Goal: Task Accomplishment & Management: Use online tool/utility

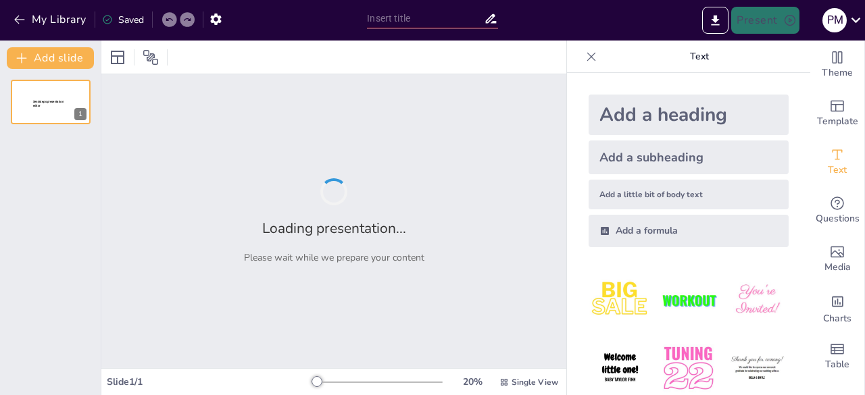
type input "Literatura y Cultura: Preservación y Evolución del Pensamiento Humano"
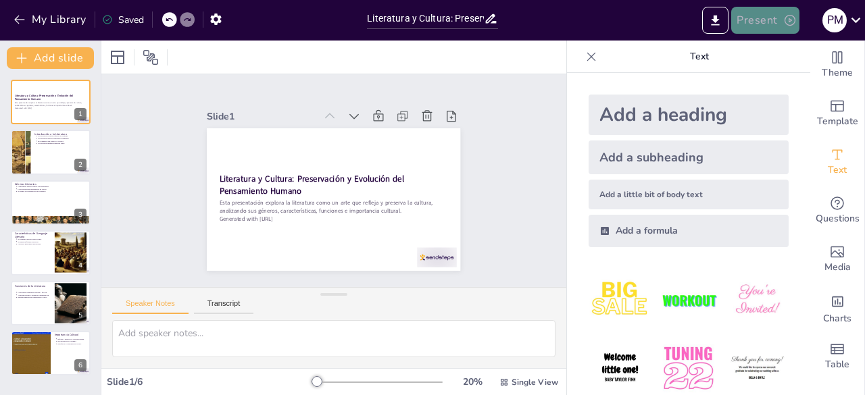
click at [752, 24] on button "Present" at bounding box center [765, 20] width 68 height 27
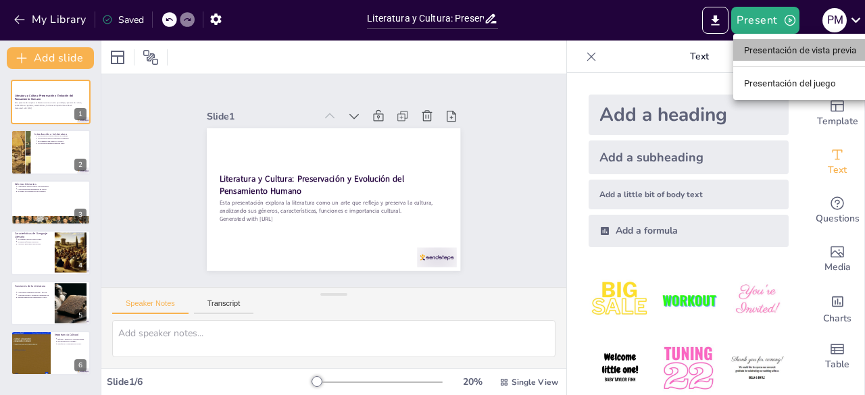
click at [772, 60] on li "Presentación de vista previa" at bounding box center [800, 50] width 134 height 22
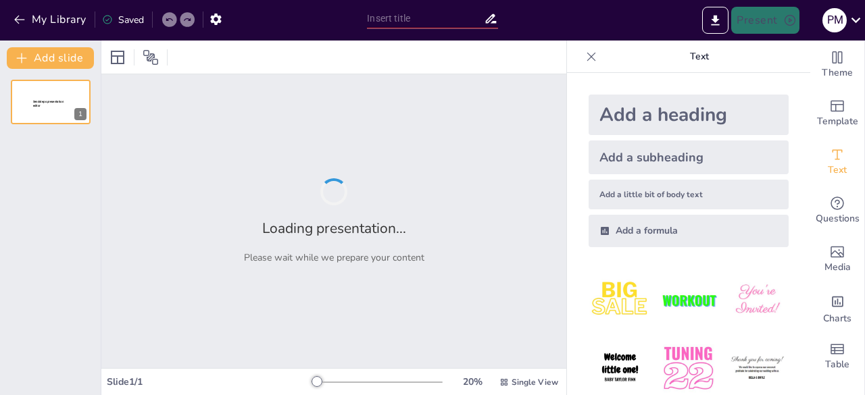
type input "Literatura y Cultura: Preservación y Evolución del Pensamiento Humano"
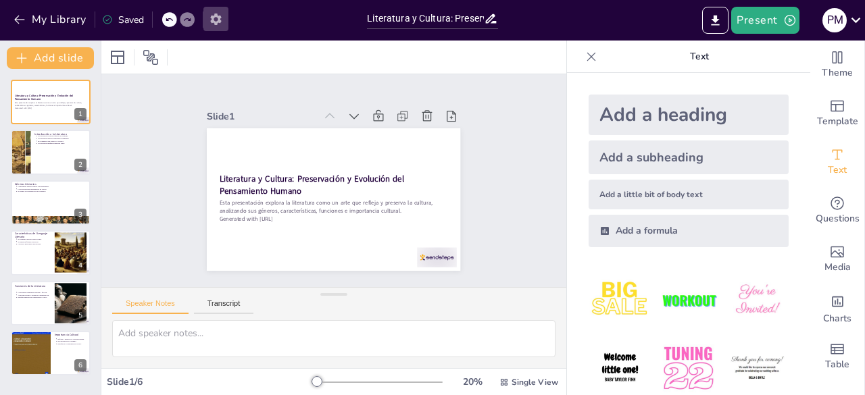
click at [216, 20] on icon "button" at bounding box center [216, 19] width 14 height 14
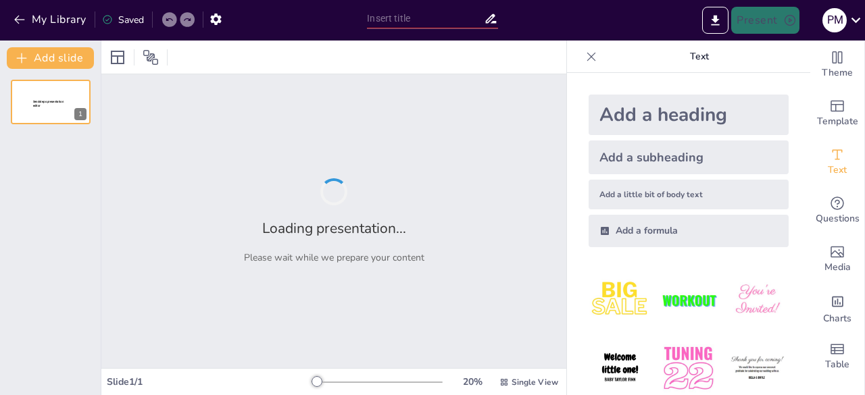
type input "Literatura y Cultura: Preservación y Evolución del Pensamiento Humano"
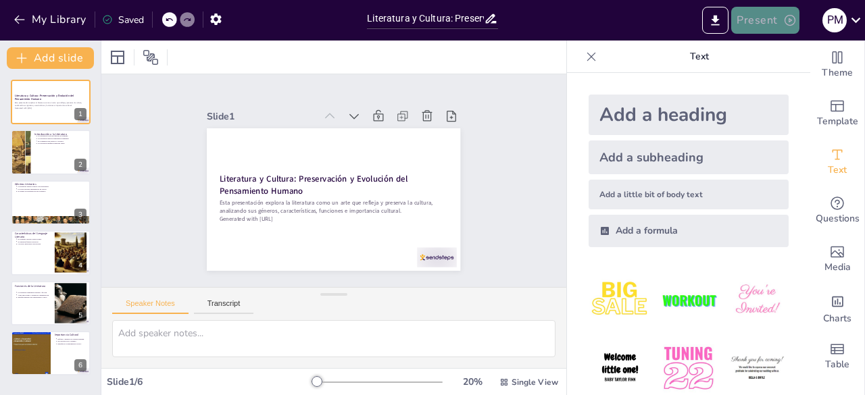
click at [739, 20] on button "Present" at bounding box center [765, 20] width 68 height 27
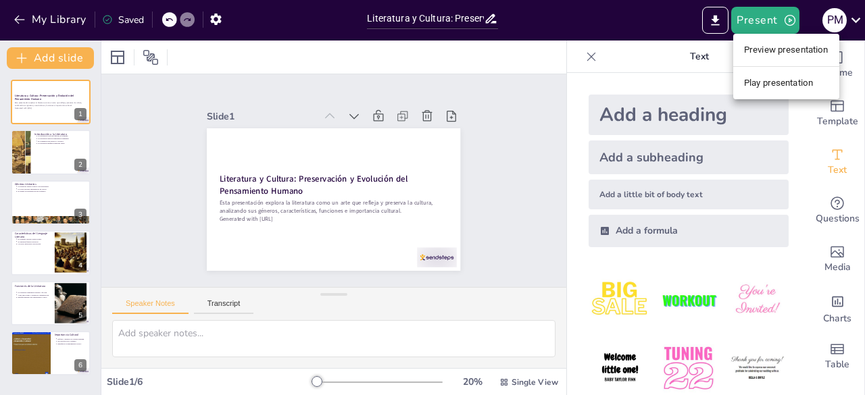
click at [777, 78] on li "Play presentation" at bounding box center [786, 83] width 106 height 22
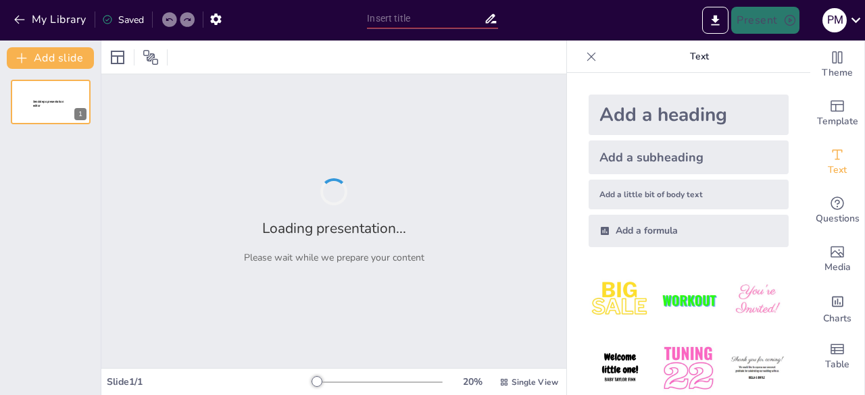
type input "Literatura y Cultura: Preservación y Evolución del Pensamiento Humano"
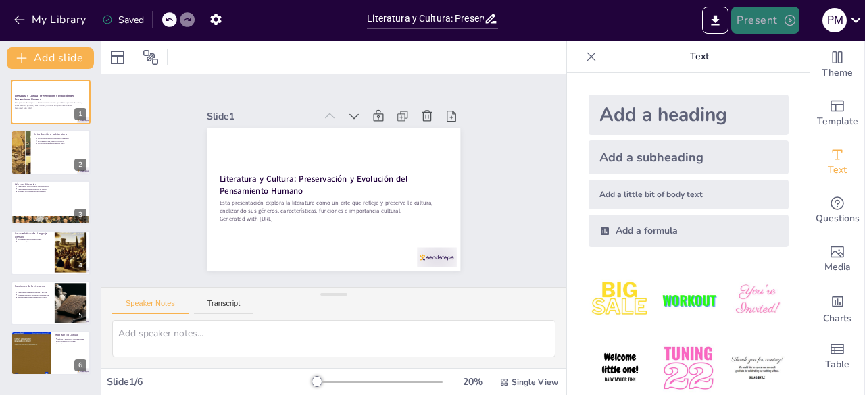
click at [769, 19] on button "Present" at bounding box center [765, 20] width 68 height 27
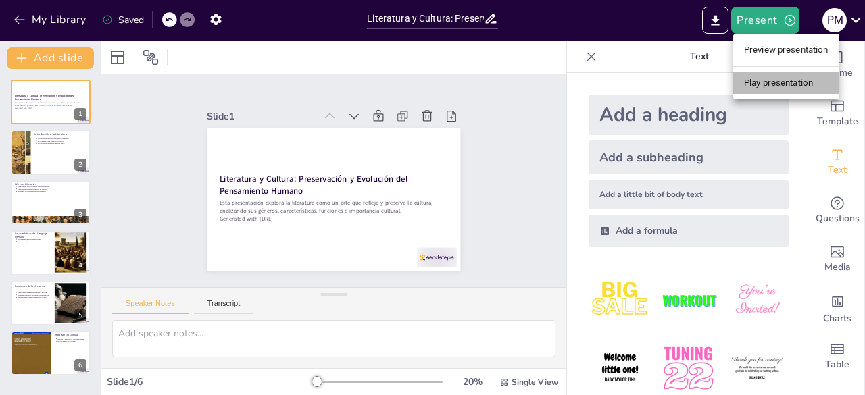
click at [777, 74] on li "Play presentation" at bounding box center [786, 83] width 106 height 22
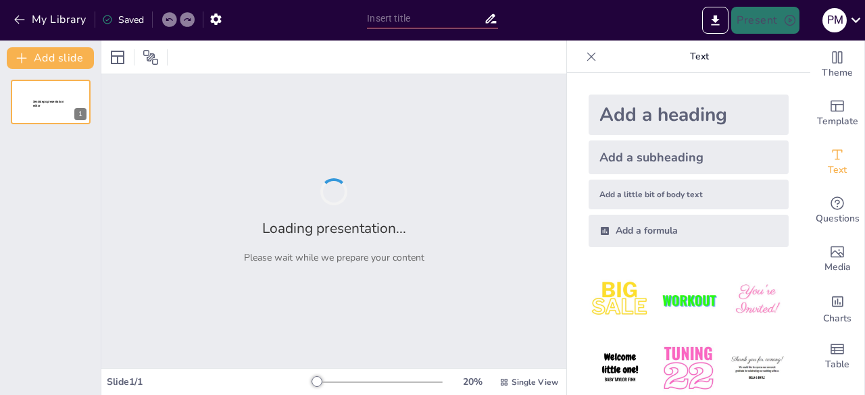
type input "Literatura y Cultura: Preservación y Evolución del Pensamiento Humano"
